Goal: Information Seeking & Learning: Learn about a topic

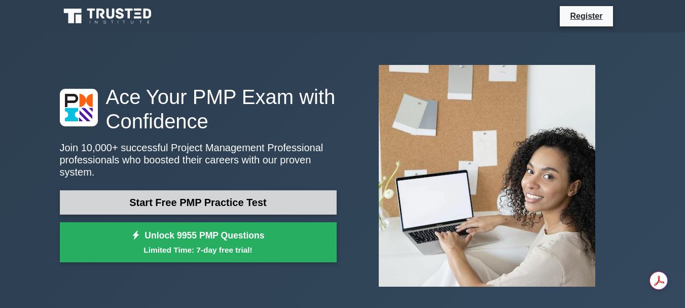
click at [235, 196] on link "Start Free PMP Practice Test" at bounding box center [198, 202] width 277 height 24
